Goal: Task Accomplishment & Management: Manage account settings

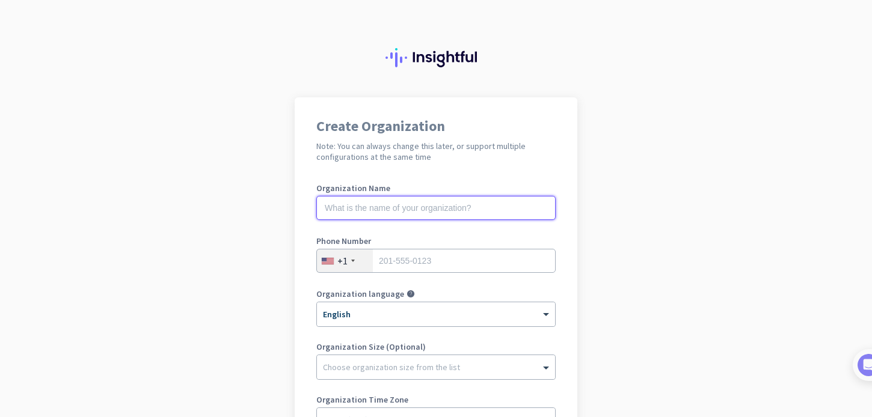
click at [391, 213] on input "text" at bounding box center [435, 208] width 239 height 24
type input "Mercor"
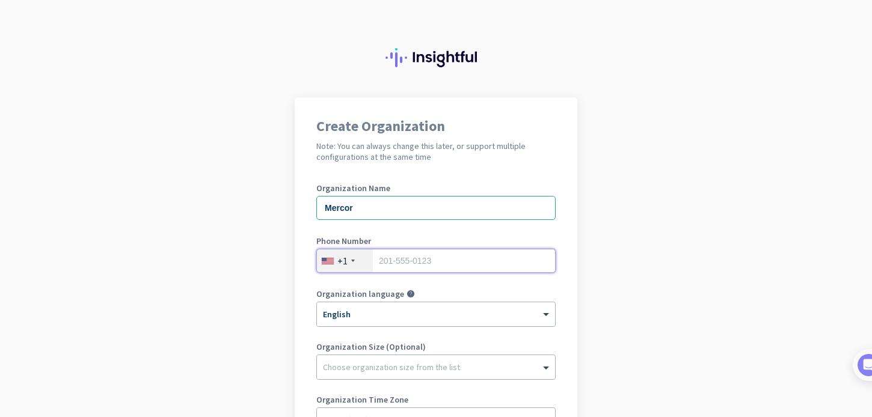
click at [414, 259] on input "tel" at bounding box center [435, 261] width 239 height 24
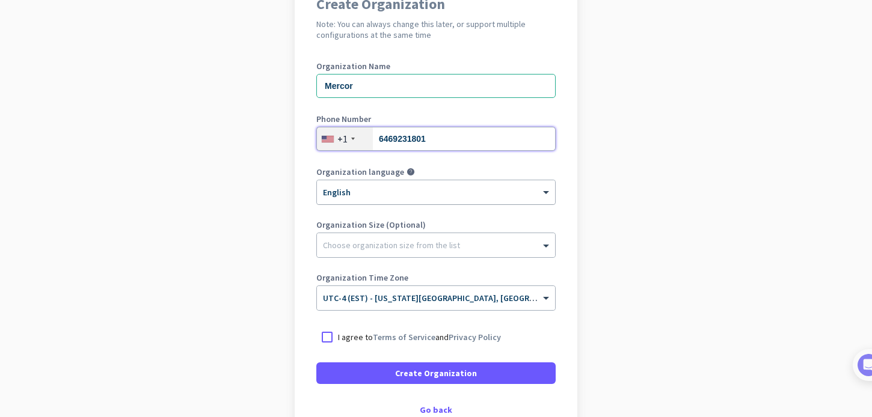
scroll to position [201, 0]
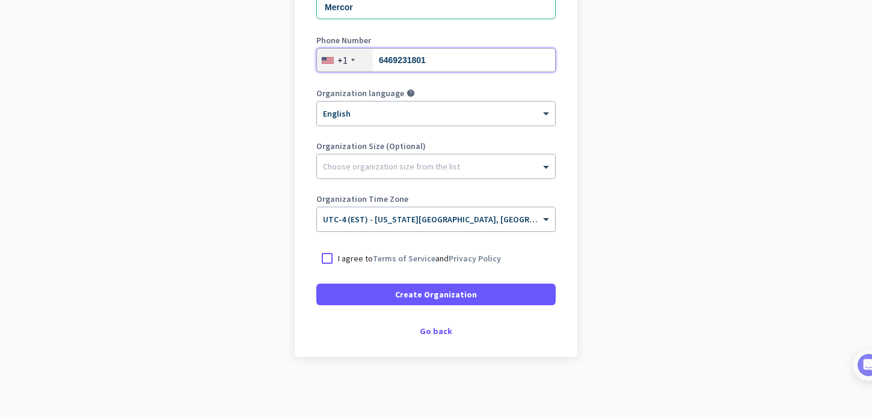
type input "6469231801"
click at [346, 259] on p "I agree to Terms of Service and Privacy Policy" at bounding box center [419, 259] width 163 height 12
click at [0, 0] on input "I agree to Terms of Service and Privacy Policy" at bounding box center [0, 0] width 0 height 0
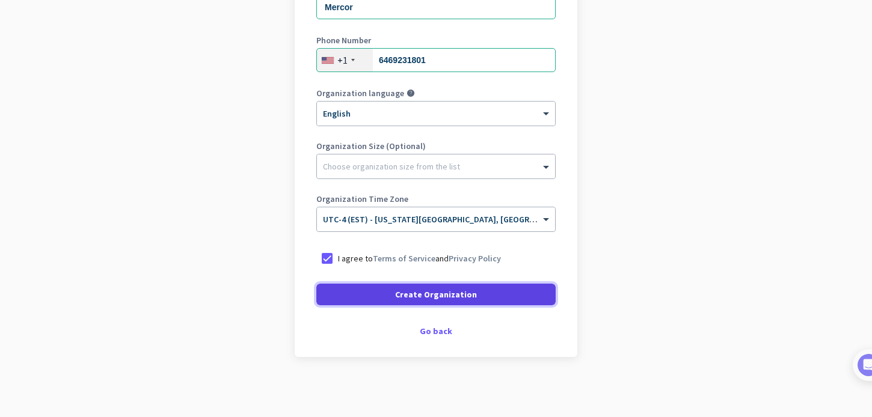
click at [373, 297] on span at bounding box center [435, 294] width 239 height 29
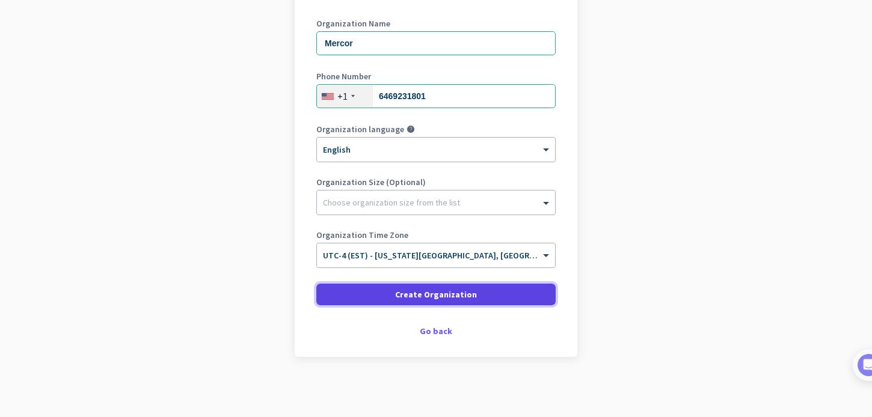
scroll to position [165, 0]
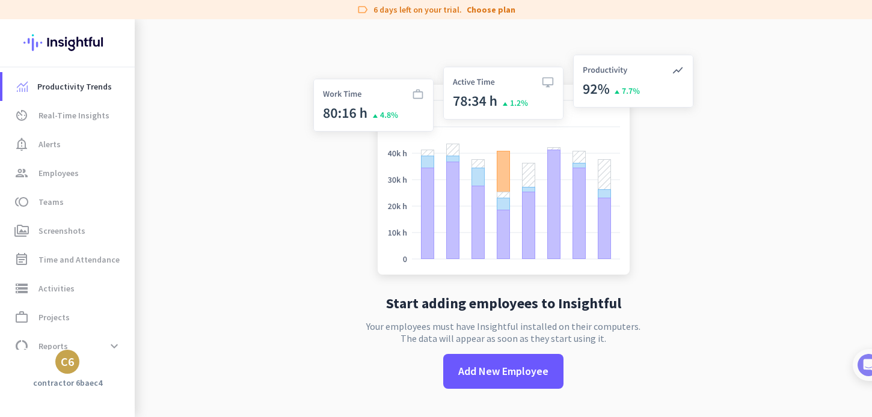
click at [177, 137] on app-no-employees "Start adding employees to Insightful Your employees must have Insightful instal…" at bounding box center [503, 227] width 737 height 417
click at [94, 117] on span "Real-Time Insights" at bounding box center [73, 115] width 71 height 14
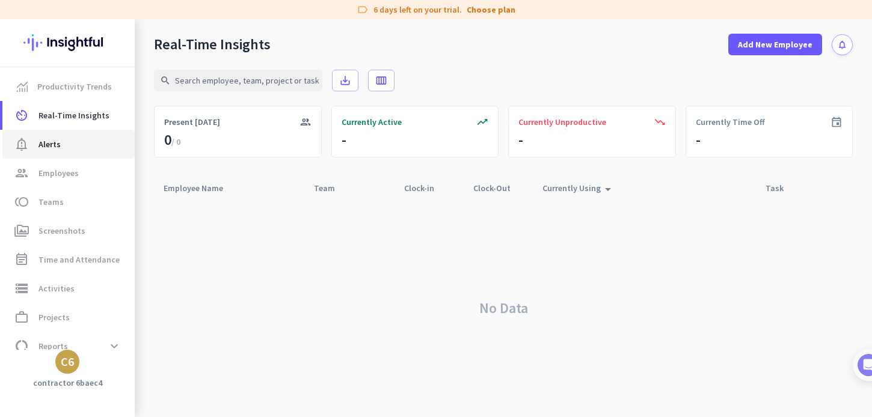
click at [78, 144] on span "notification_important Alerts" at bounding box center [68, 144] width 113 height 14
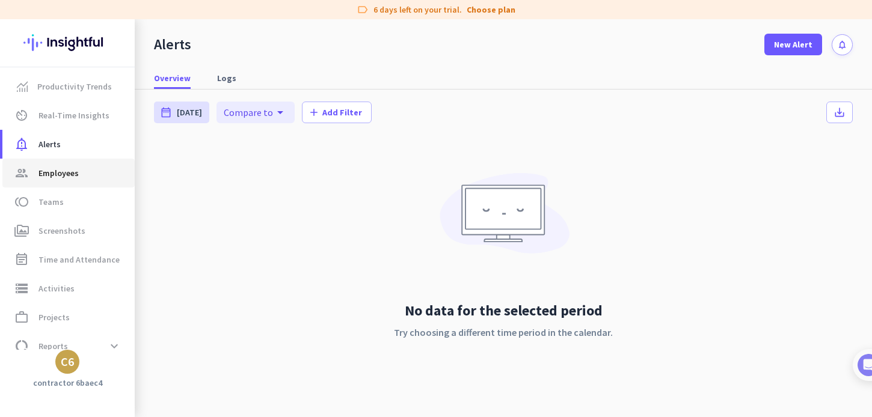
click at [68, 177] on span "Employees" at bounding box center [58, 173] width 40 height 14
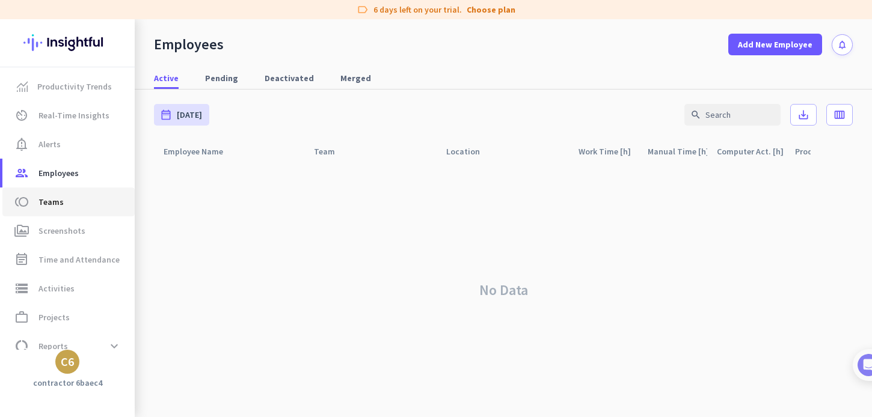
click at [67, 208] on span "toll Teams" at bounding box center [68, 202] width 113 height 14
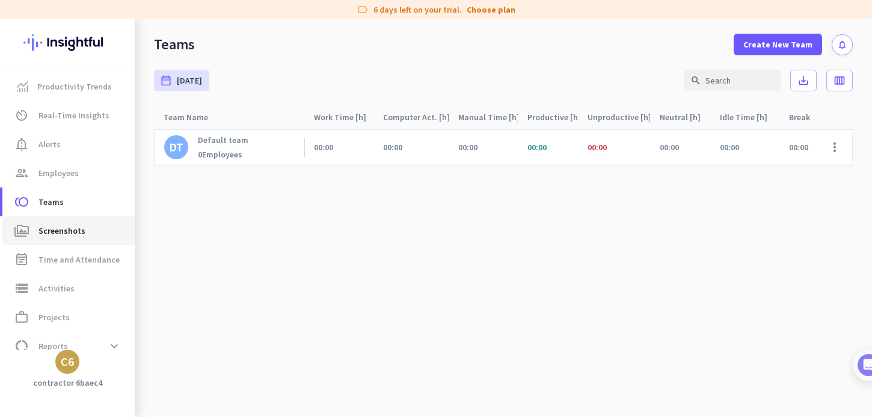
click at [70, 228] on span "Screenshots" at bounding box center [61, 231] width 47 height 14
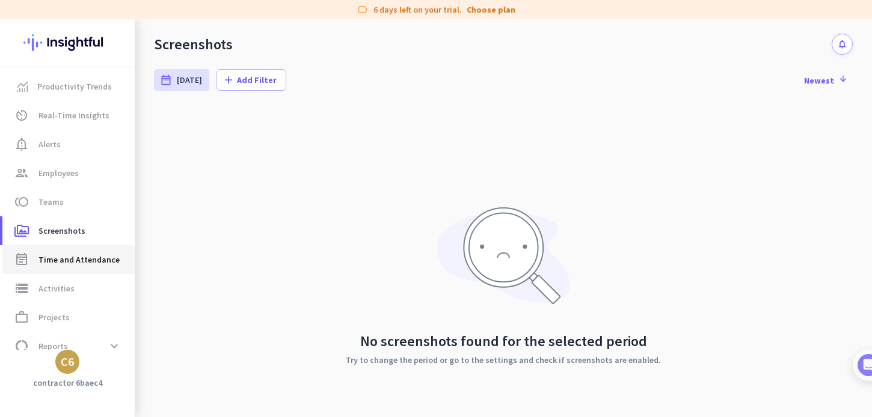
click at [83, 259] on span "Time and Attendance" at bounding box center [78, 260] width 81 height 14
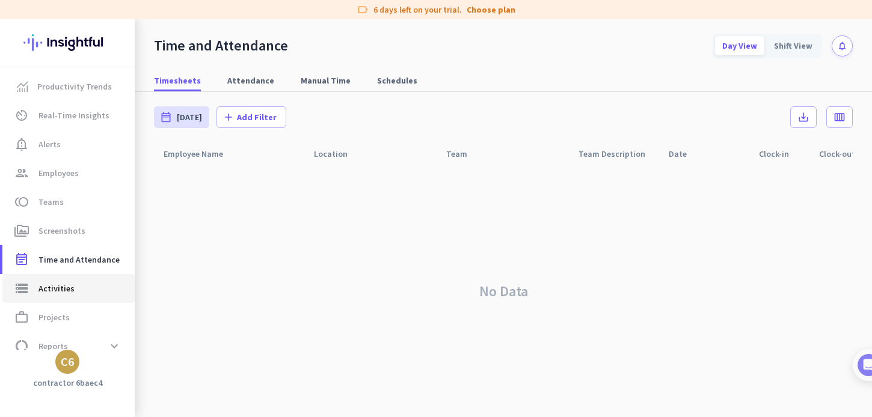
click at [75, 292] on span "storage Activities" at bounding box center [68, 289] width 113 height 14
type input "[DATE]"
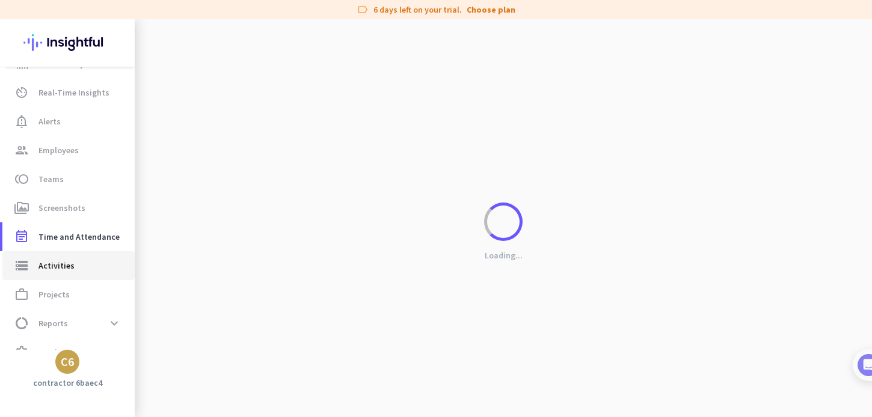
scroll to position [45, 0]
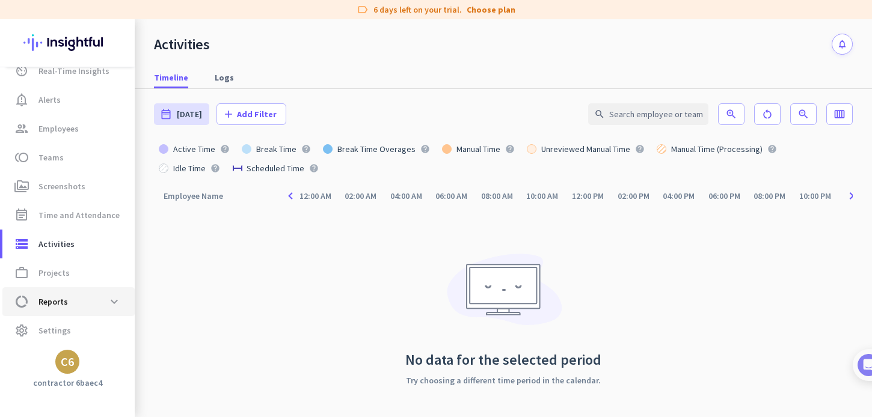
click at [77, 307] on span "data_usage Reports expand_more" at bounding box center [68, 302] width 113 height 22
type input "[DATE] - [DATE]"
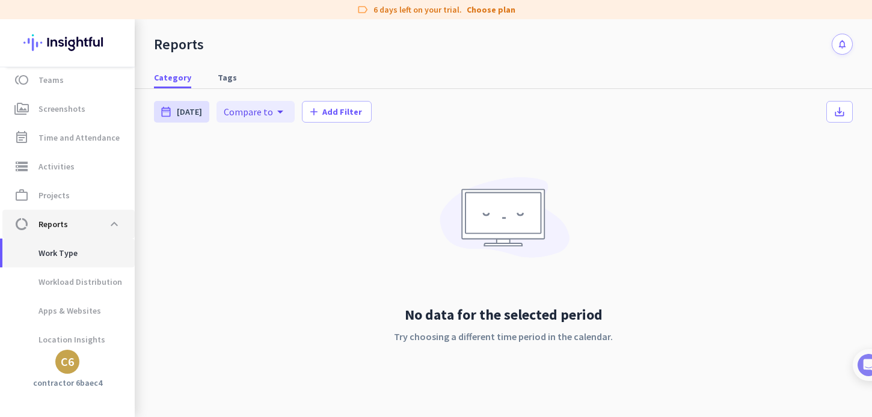
scroll to position [126, 0]
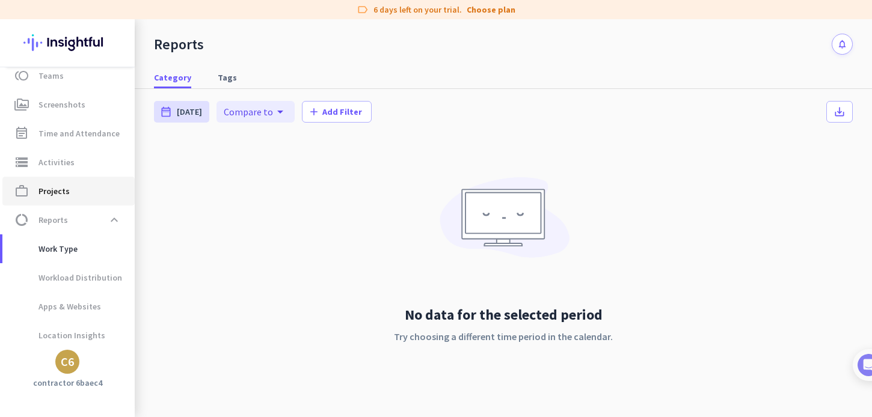
click at [51, 195] on span "Projects" at bounding box center [53, 191] width 31 height 14
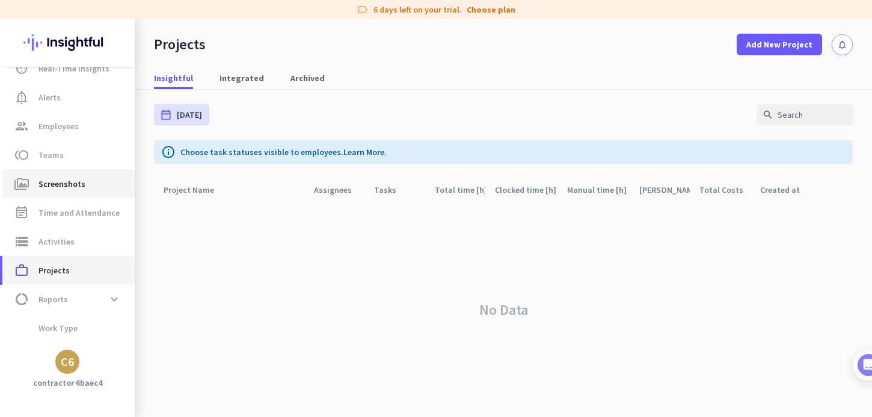
scroll to position [45, 0]
click at [189, 198] on div "Project Name arrow_drop_up" at bounding box center [196, 190] width 65 height 17
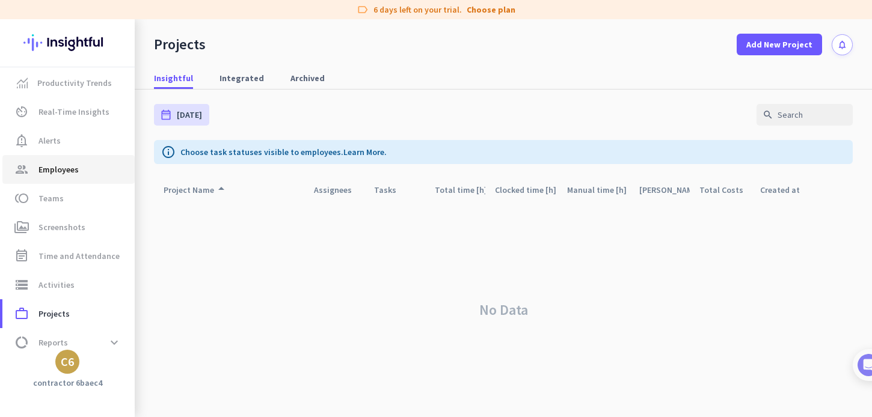
scroll to position [0, 0]
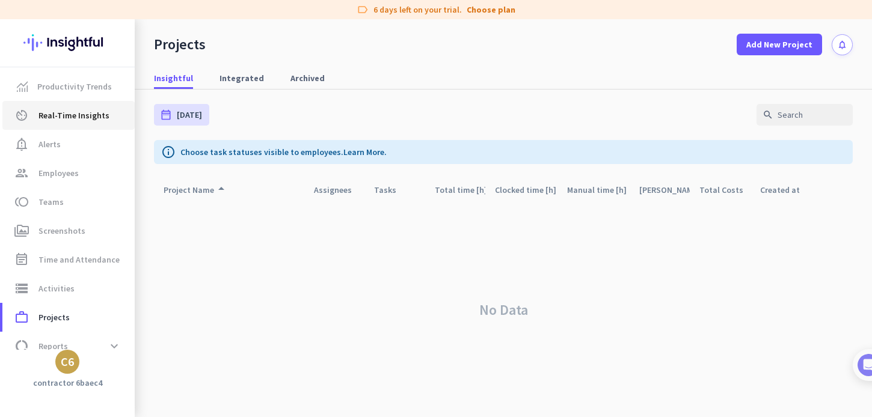
click at [76, 111] on span "Real-Time Insights" at bounding box center [73, 115] width 71 height 14
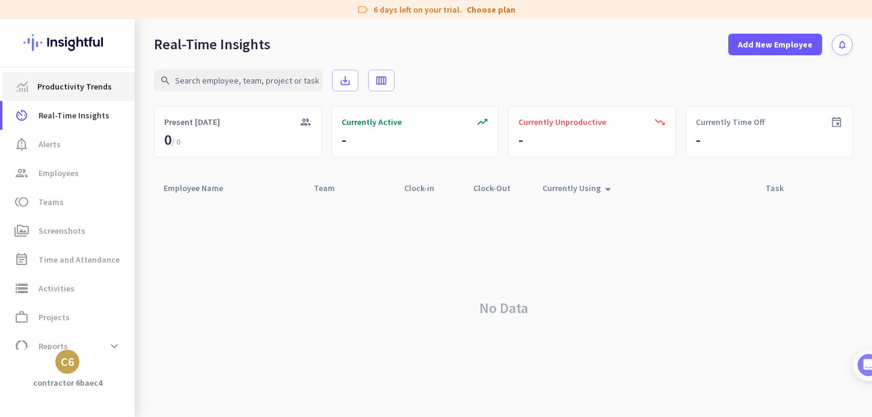
click at [75, 78] on link "Productivity Trends" at bounding box center [68, 86] width 132 height 29
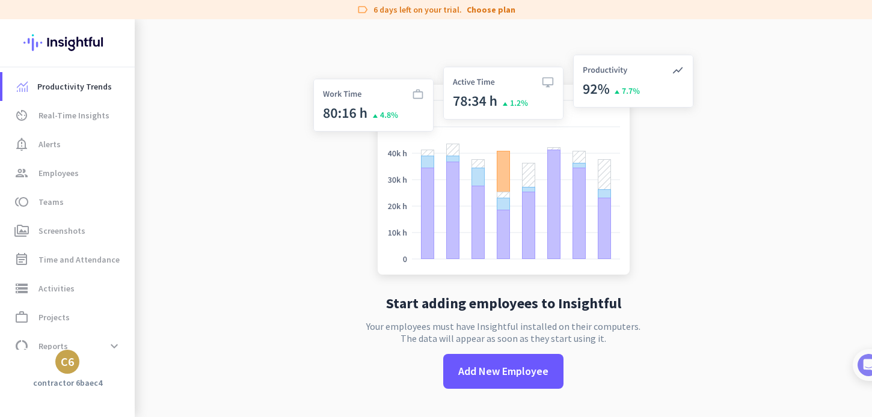
click at [72, 356] on div "C6" at bounding box center [67, 362] width 13 height 12
click at [224, 347] on div at bounding box center [436, 208] width 872 height 417
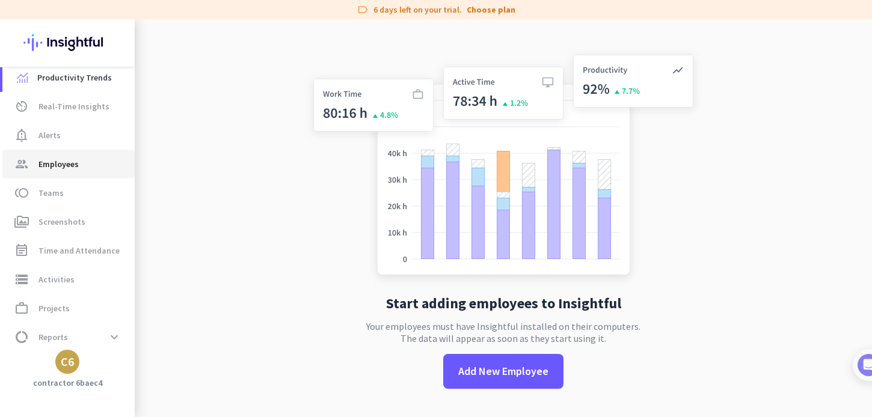
scroll to position [45, 0]
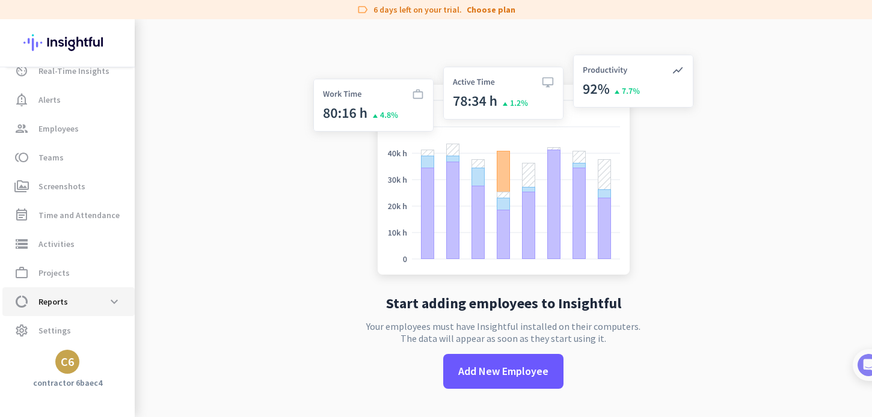
click at [96, 303] on span "data_usage Reports expand_more" at bounding box center [68, 302] width 113 height 22
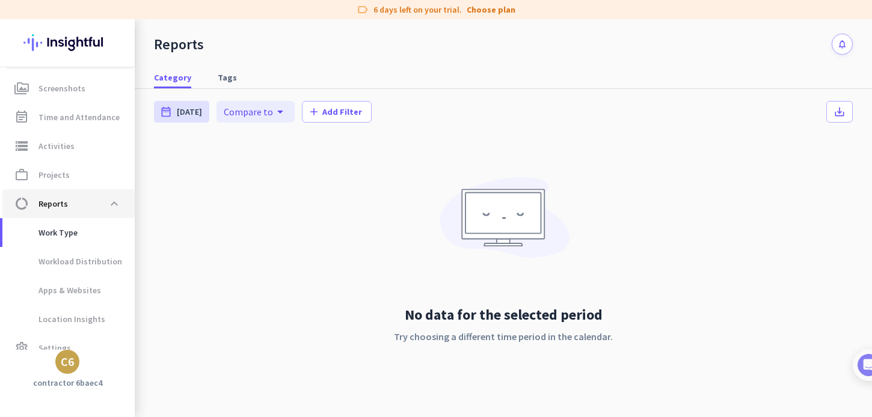
scroll to position [160, 0]
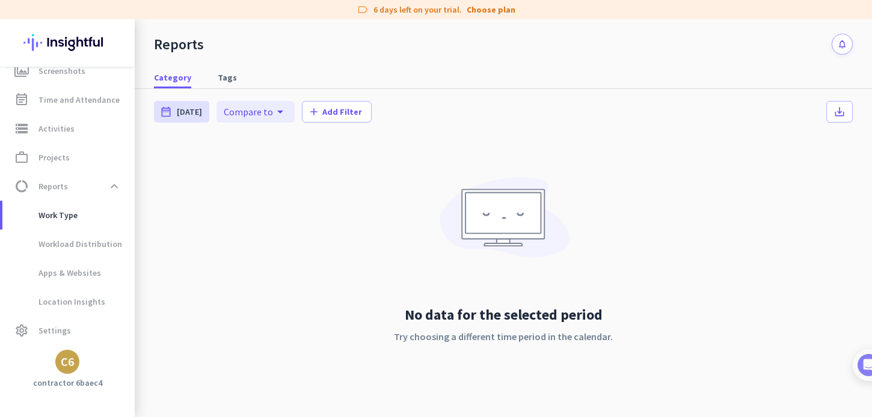
click at [71, 369] on div "C6" at bounding box center [67, 362] width 24 height 24
